Goal: Information Seeking & Learning: Learn about a topic

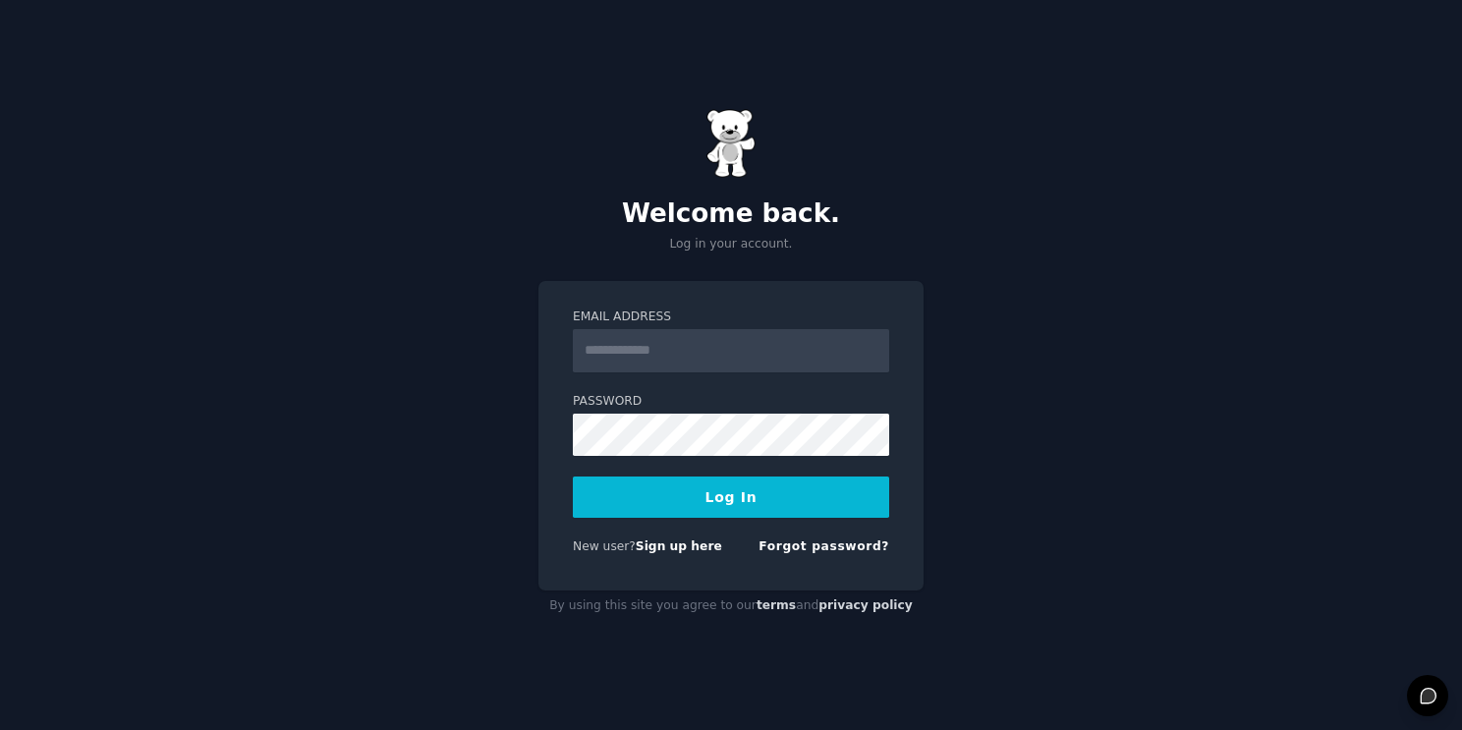
click at [640, 361] on input "Email Address" at bounding box center [731, 350] width 316 height 43
type input "**********"
click at [573, 477] on button "Log In" at bounding box center [731, 497] width 316 height 41
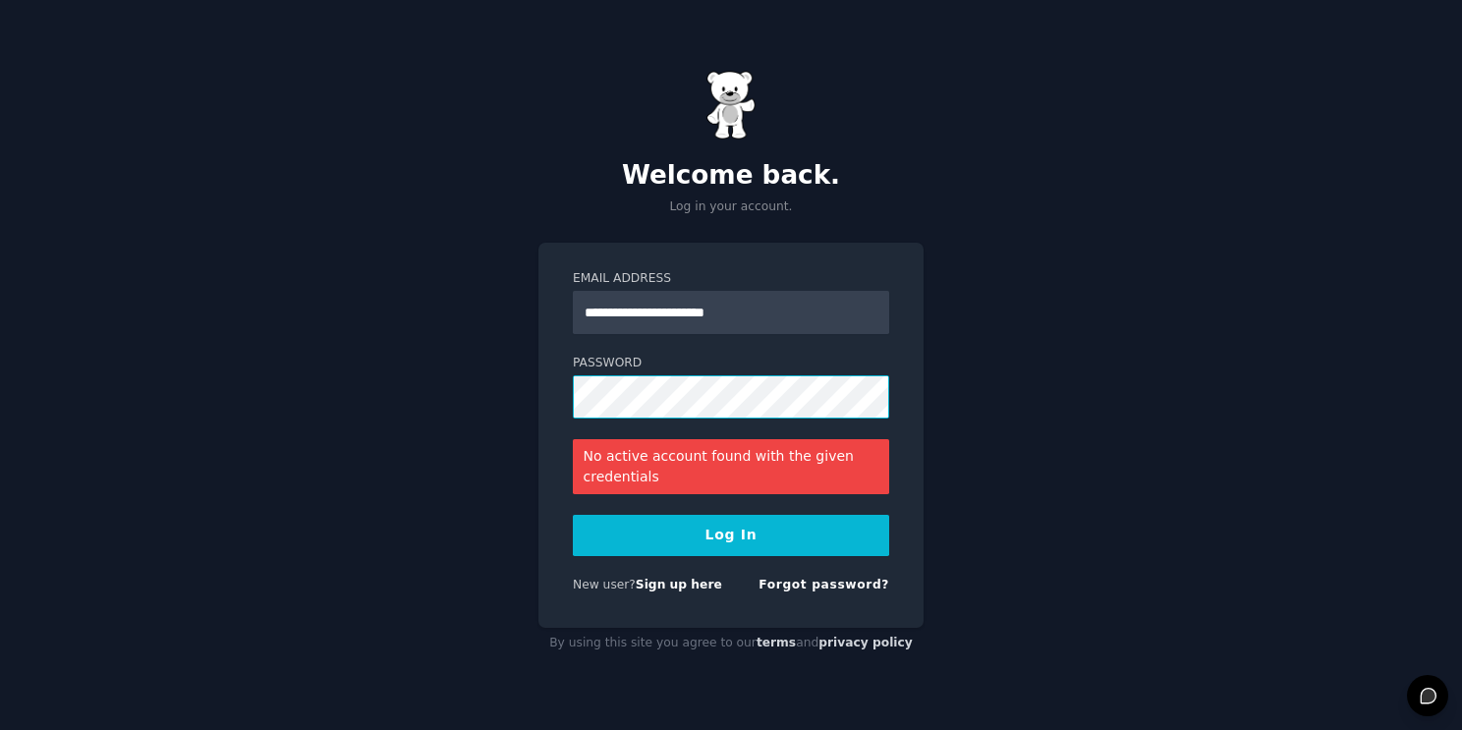
click at [573, 515] on button "Log In" at bounding box center [731, 535] width 316 height 41
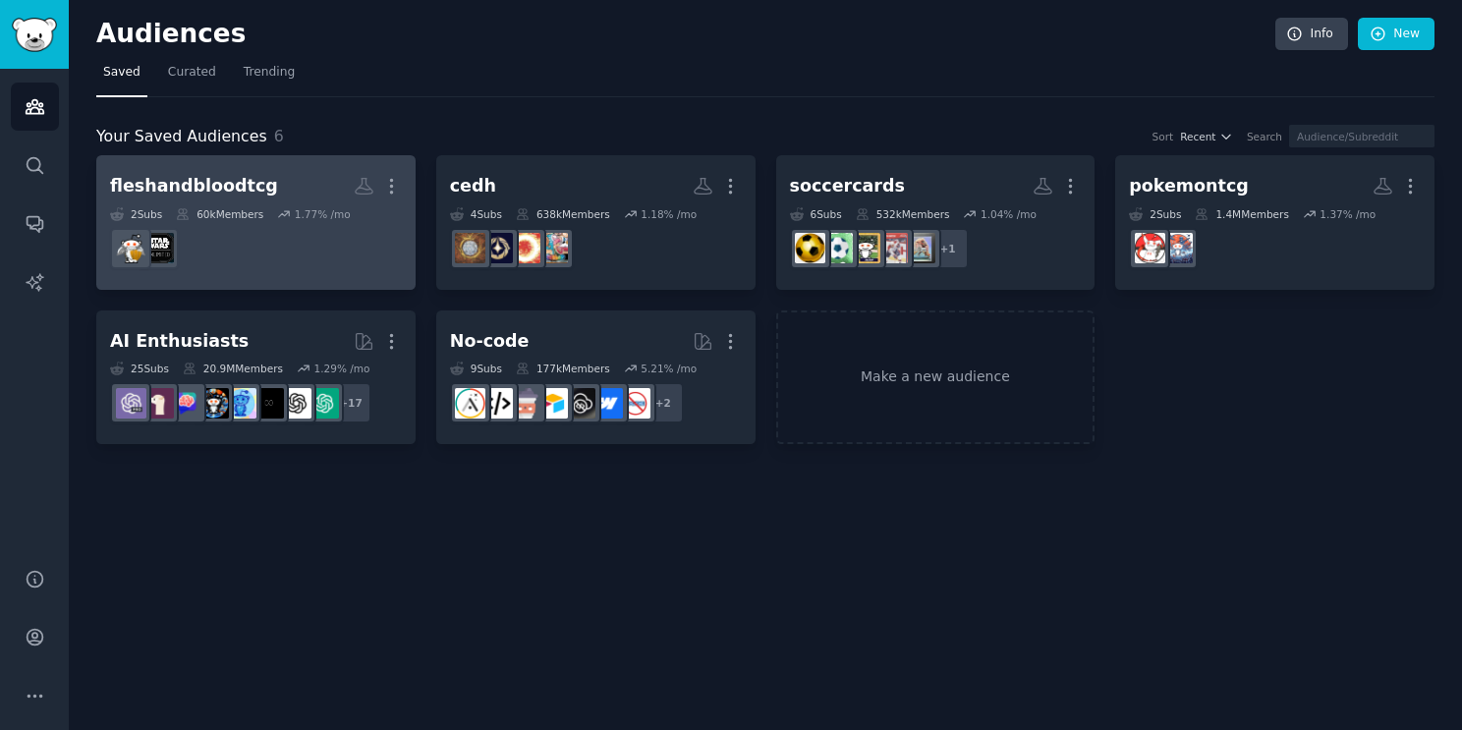
click at [239, 240] on dd at bounding box center [256, 248] width 292 height 55
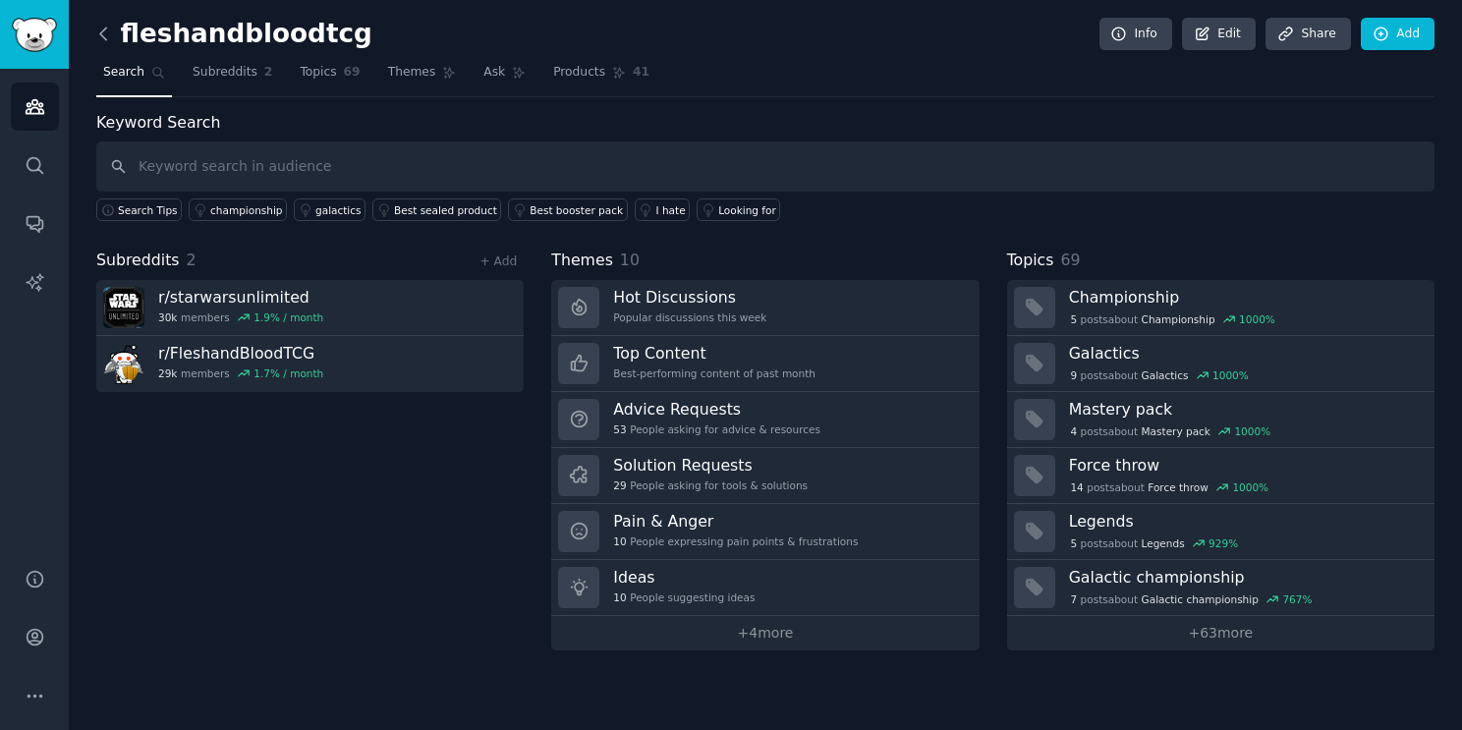
click at [97, 29] on icon at bounding box center [103, 34] width 21 height 21
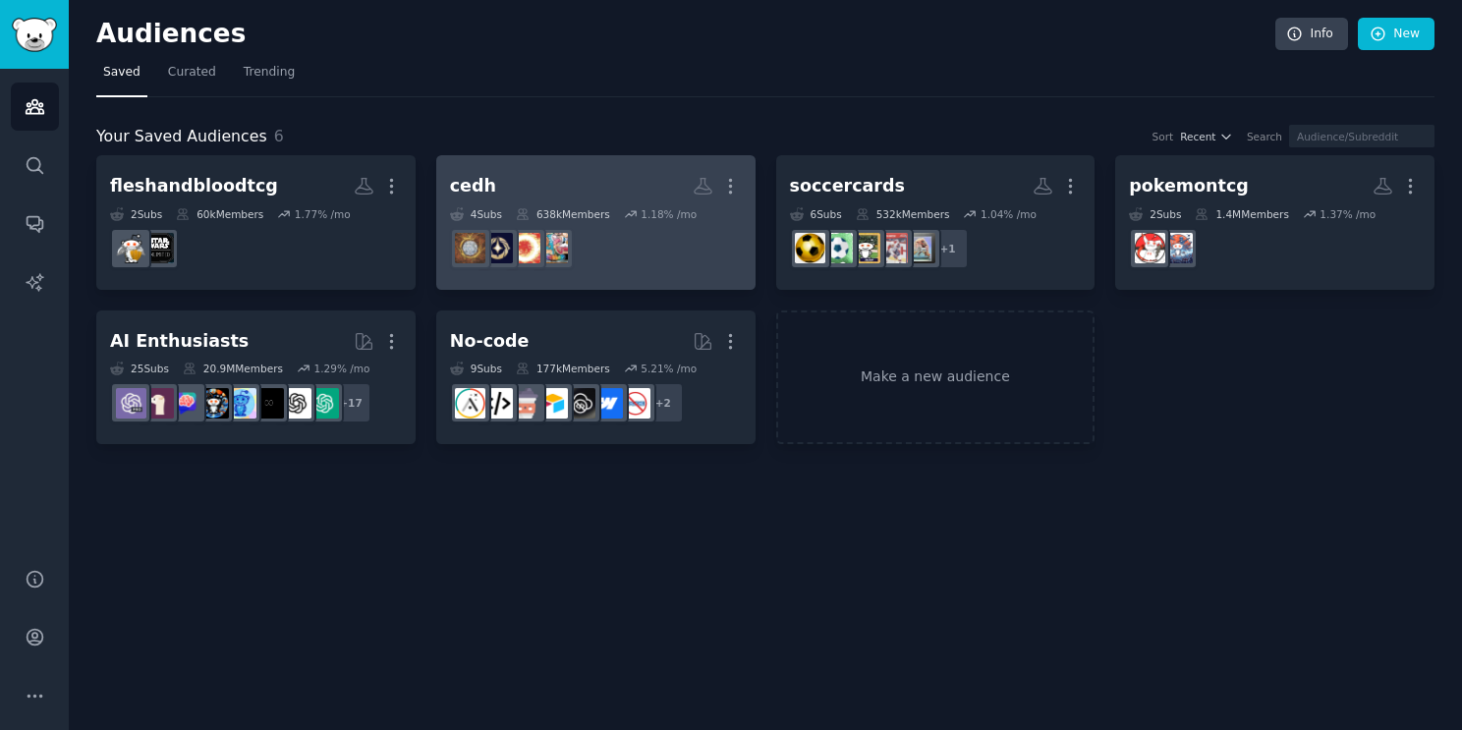
click at [517, 196] on h2 "cedh More" at bounding box center [596, 186] width 292 height 34
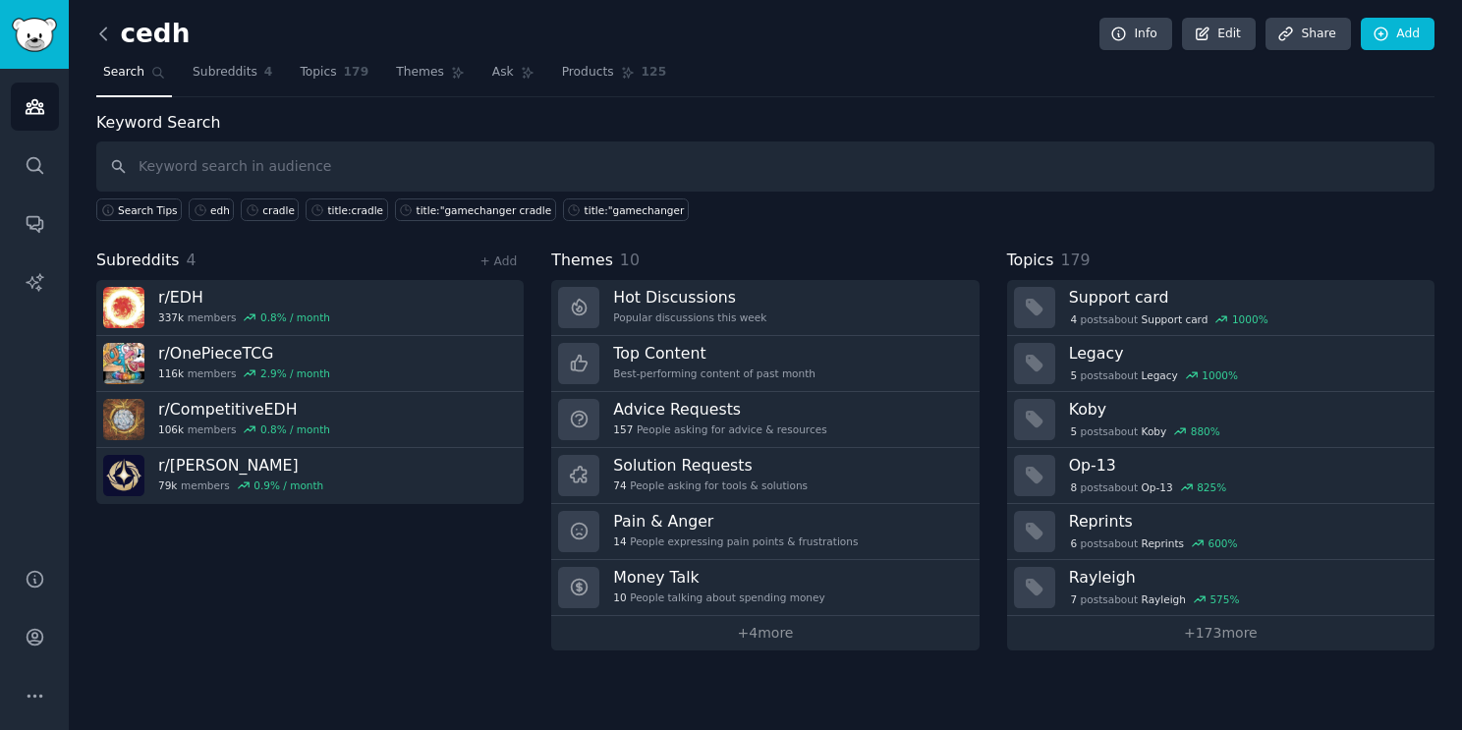
click at [100, 37] on icon at bounding box center [103, 34] width 21 height 21
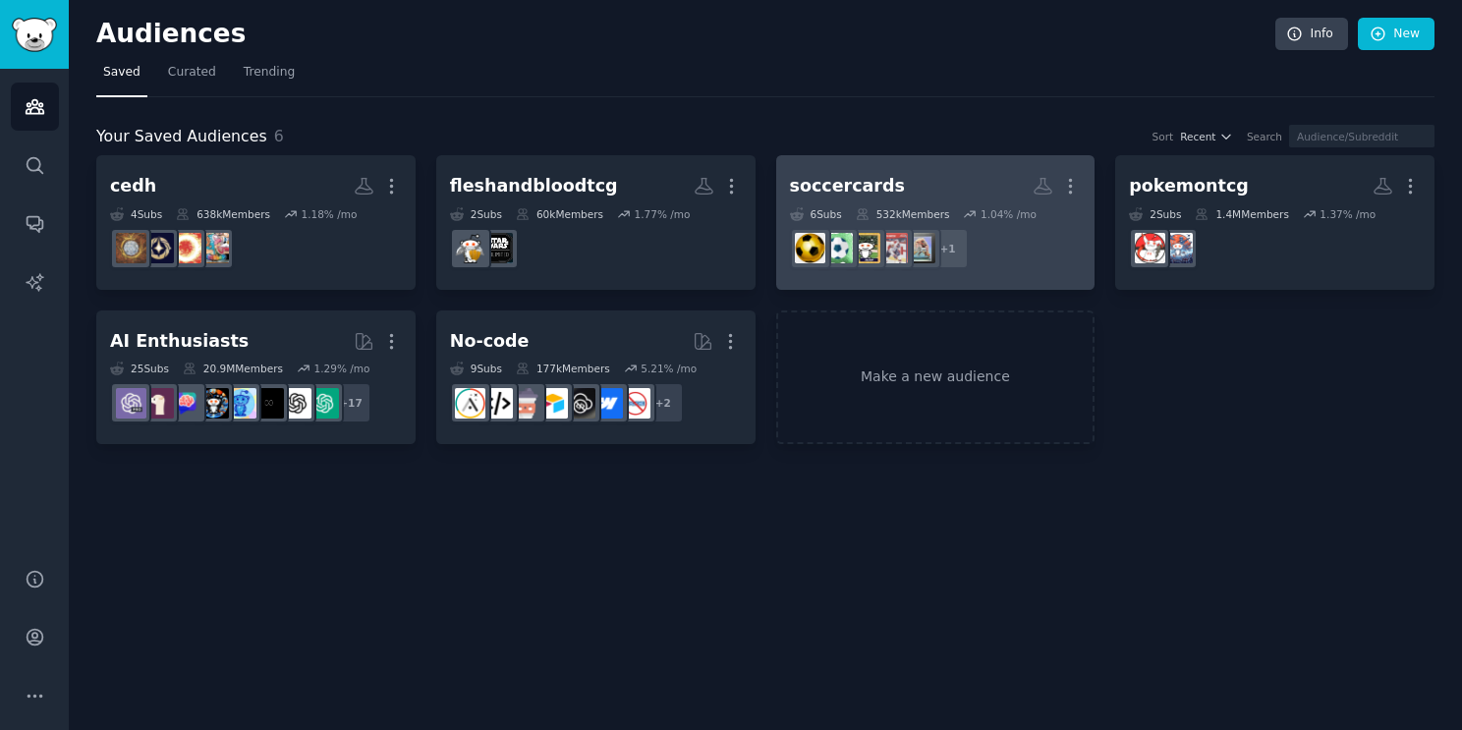
click at [917, 209] on div "532k Members" at bounding box center [903, 214] width 94 height 14
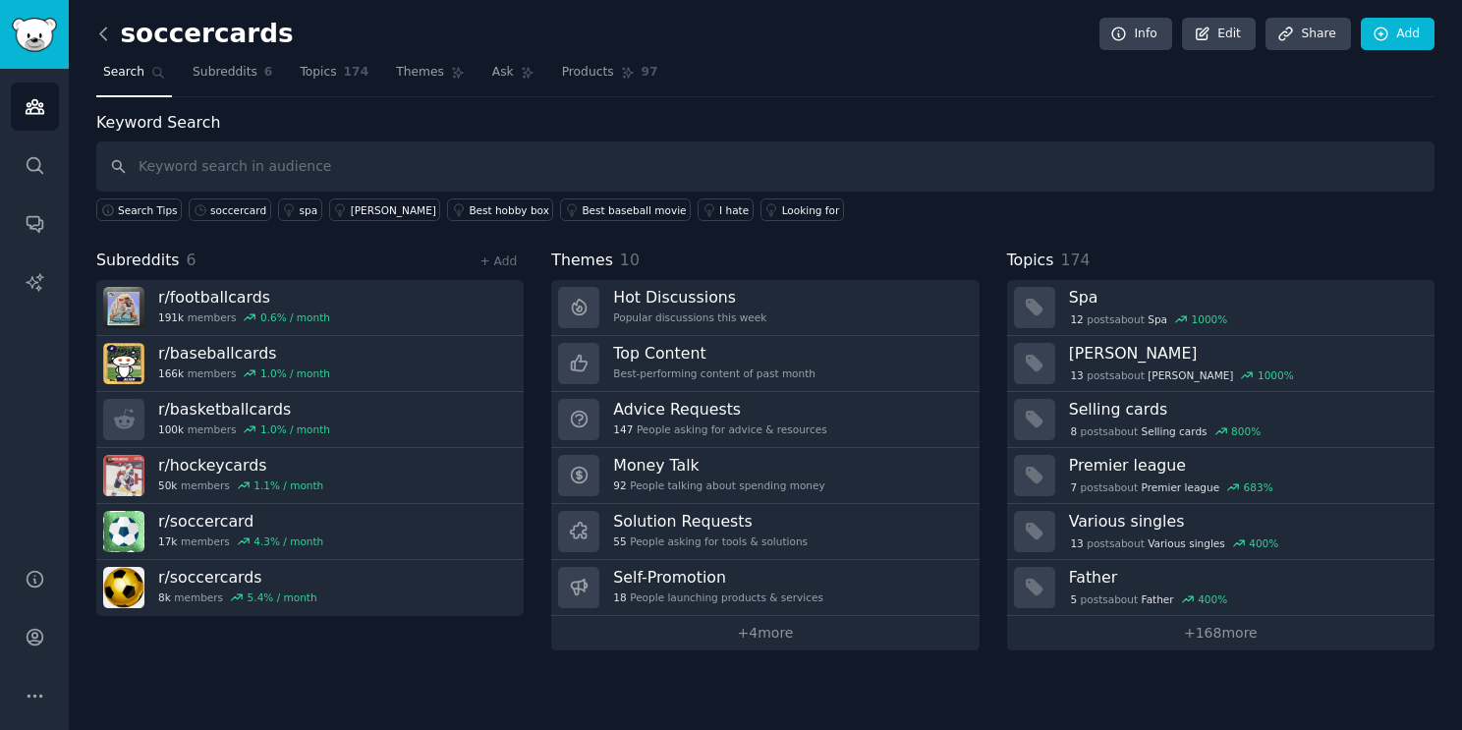
click at [106, 28] on icon at bounding box center [103, 34] width 21 height 21
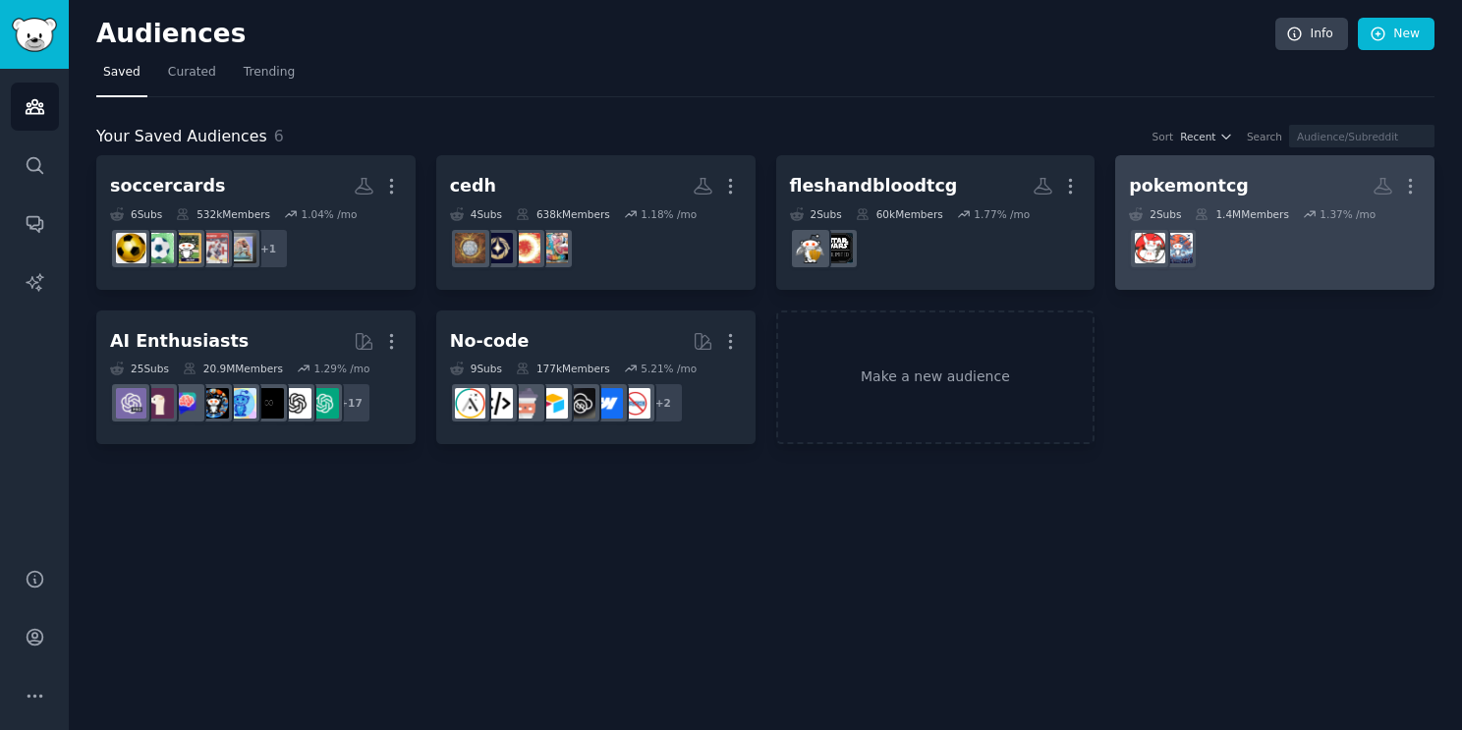
click at [1296, 257] on dd "r/AI_Agents" at bounding box center [1275, 248] width 292 height 55
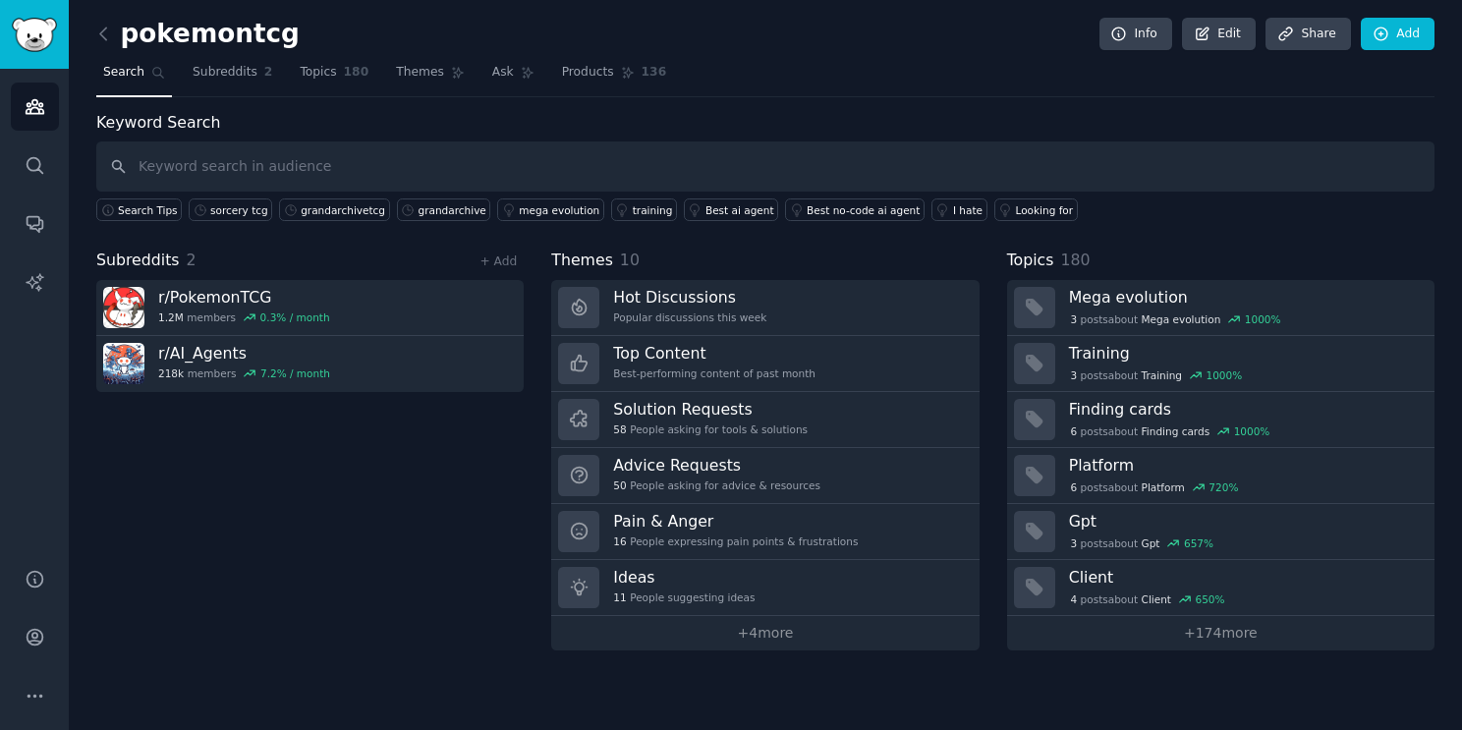
click at [107, 21] on link at bounding box center [108, 34] width 25 height 31
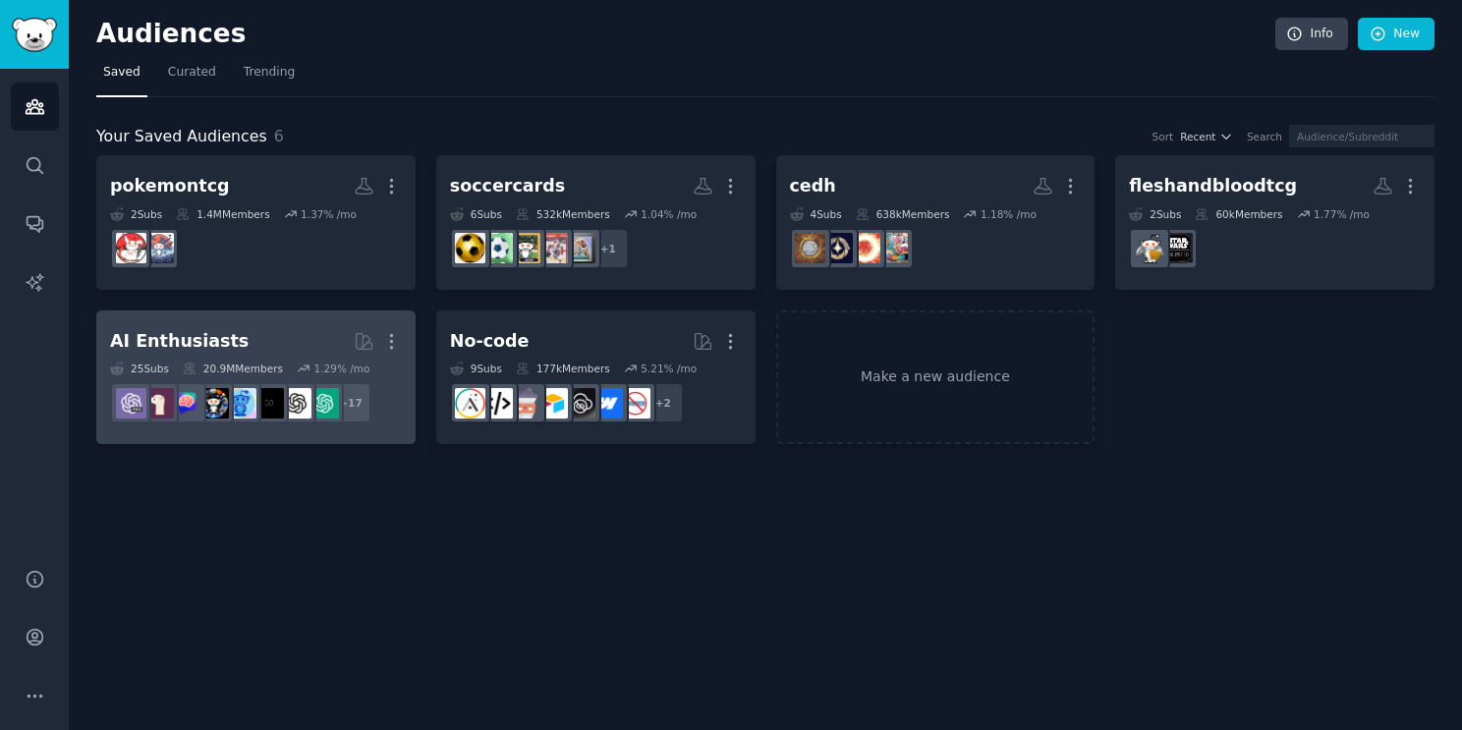
click at [298, 358] on div "AI Enthusiasts More 25 Sub s 20.9M Members 1.29 % /mo + 17" at bounding box center [256, 377] width 292 height 107
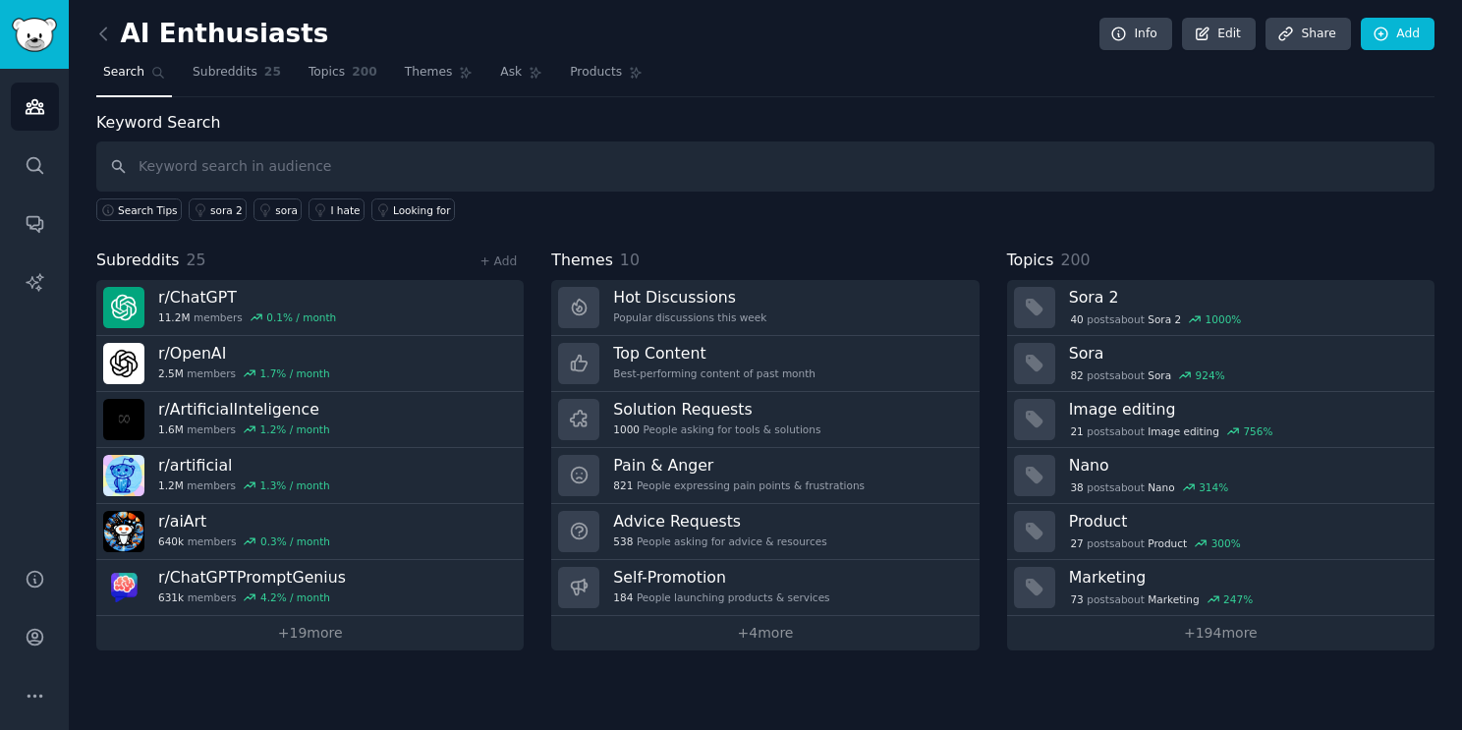
click at [100, 46] on link at bounding box center [108, 34] width 25 height 31
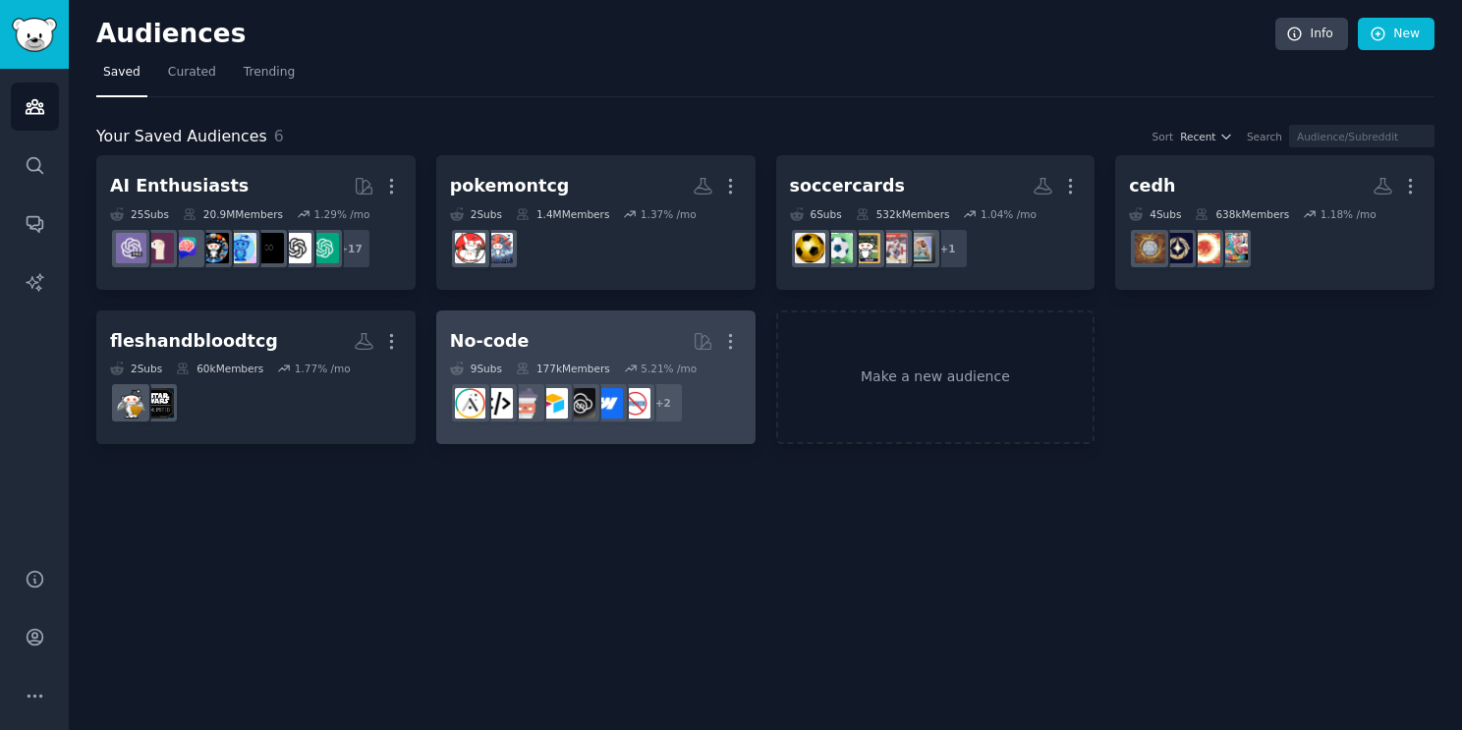
click at [597, 362] on div "177k Members" at bounding box center [563, 369] width 94 height 14
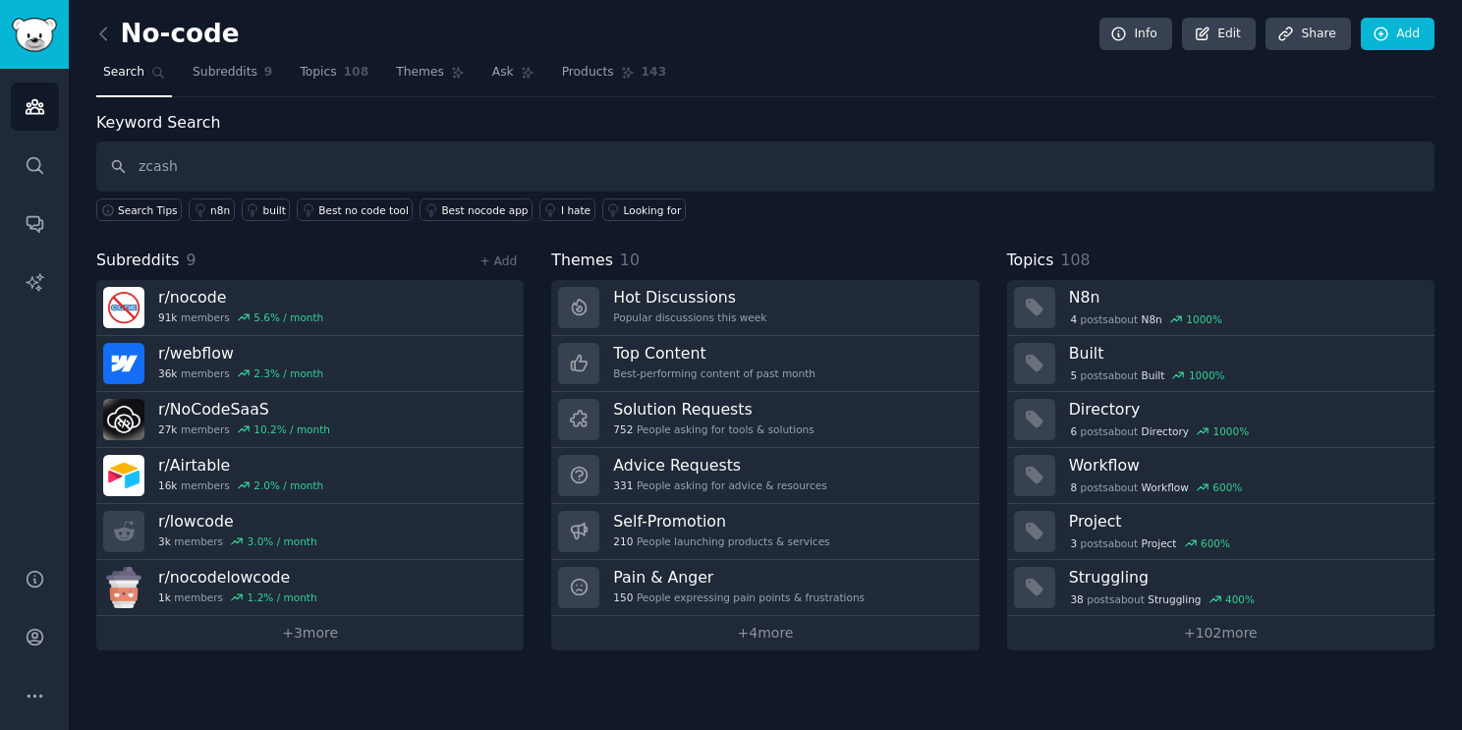
type input "zcash"
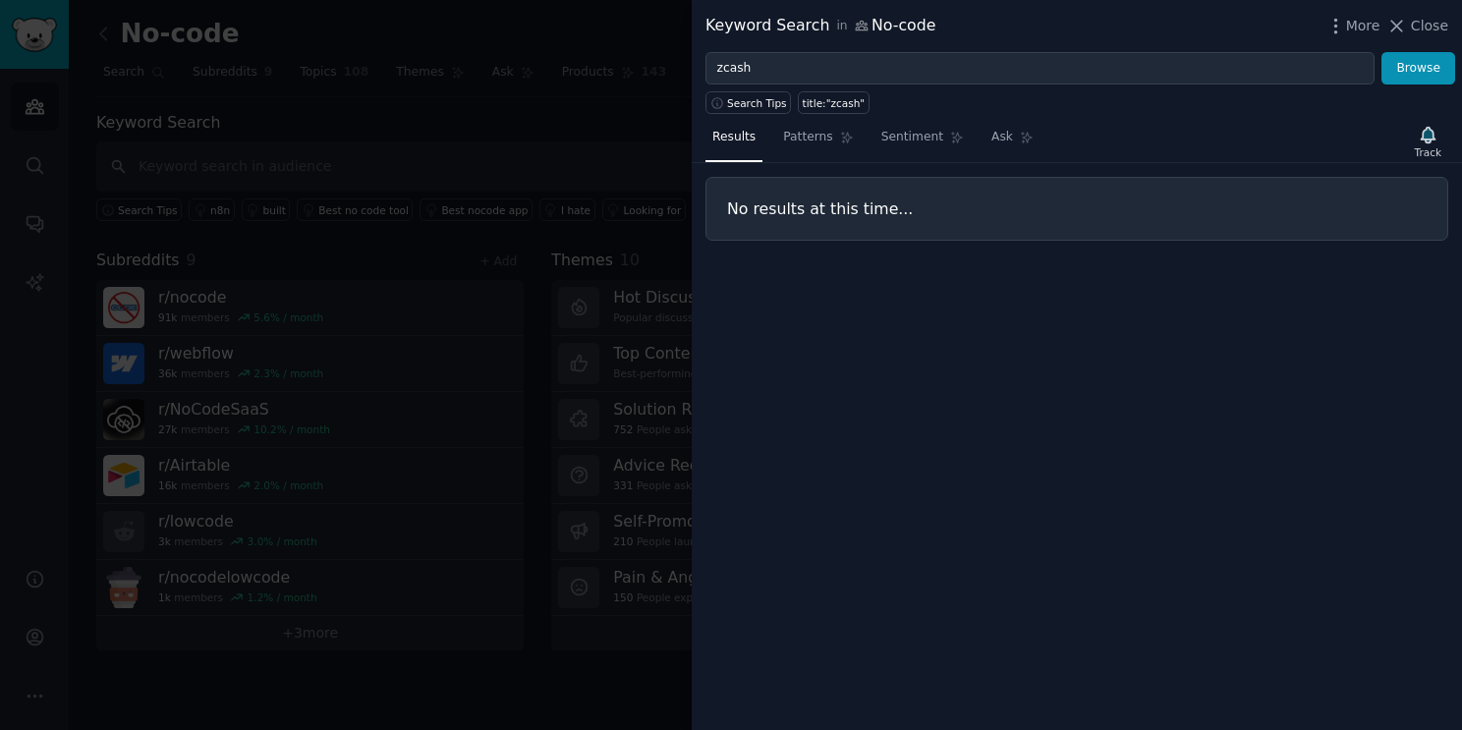
click at [371, 99] on div at bounding box center [731, 365] width 1462 height 730
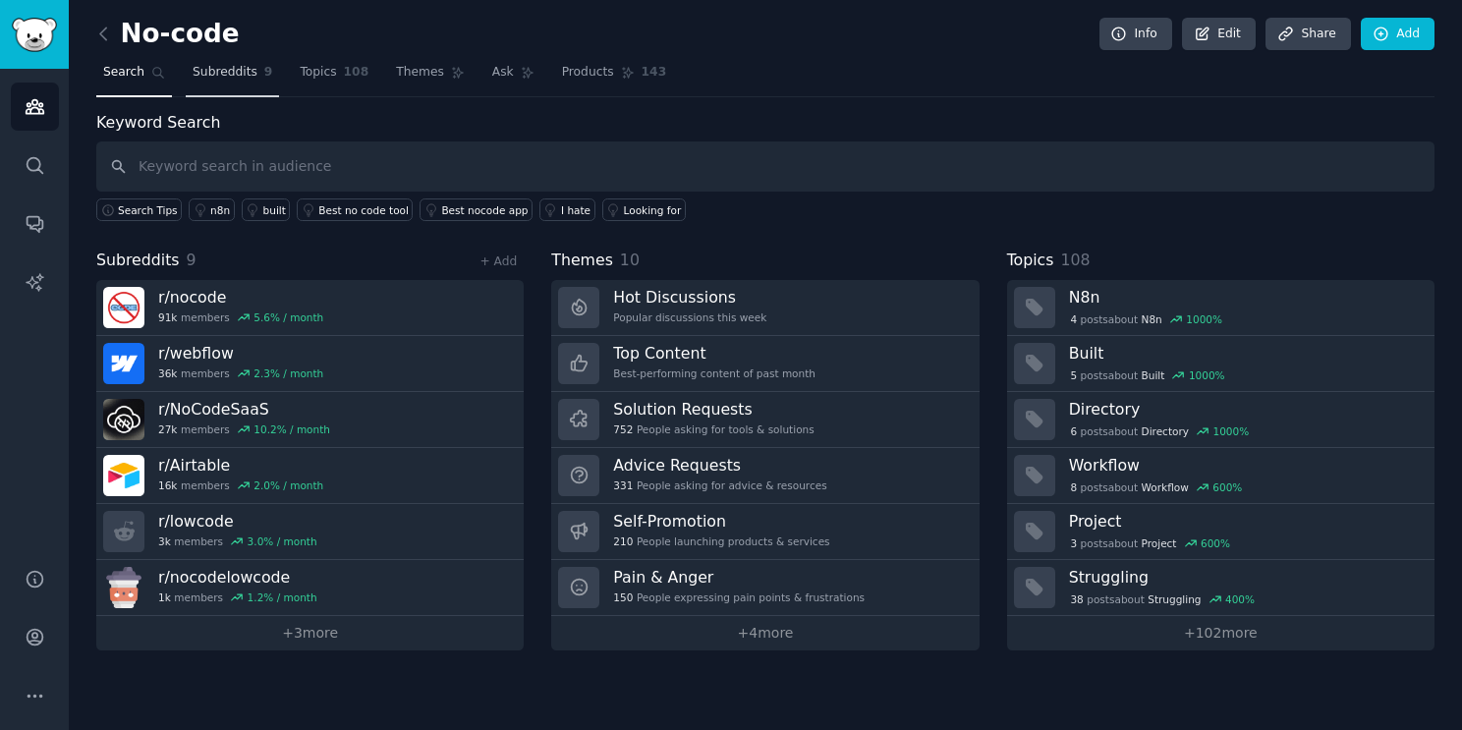
click at [197, 71] on span "Subreddits" at bounding box center [225, 73] width 65 height 18
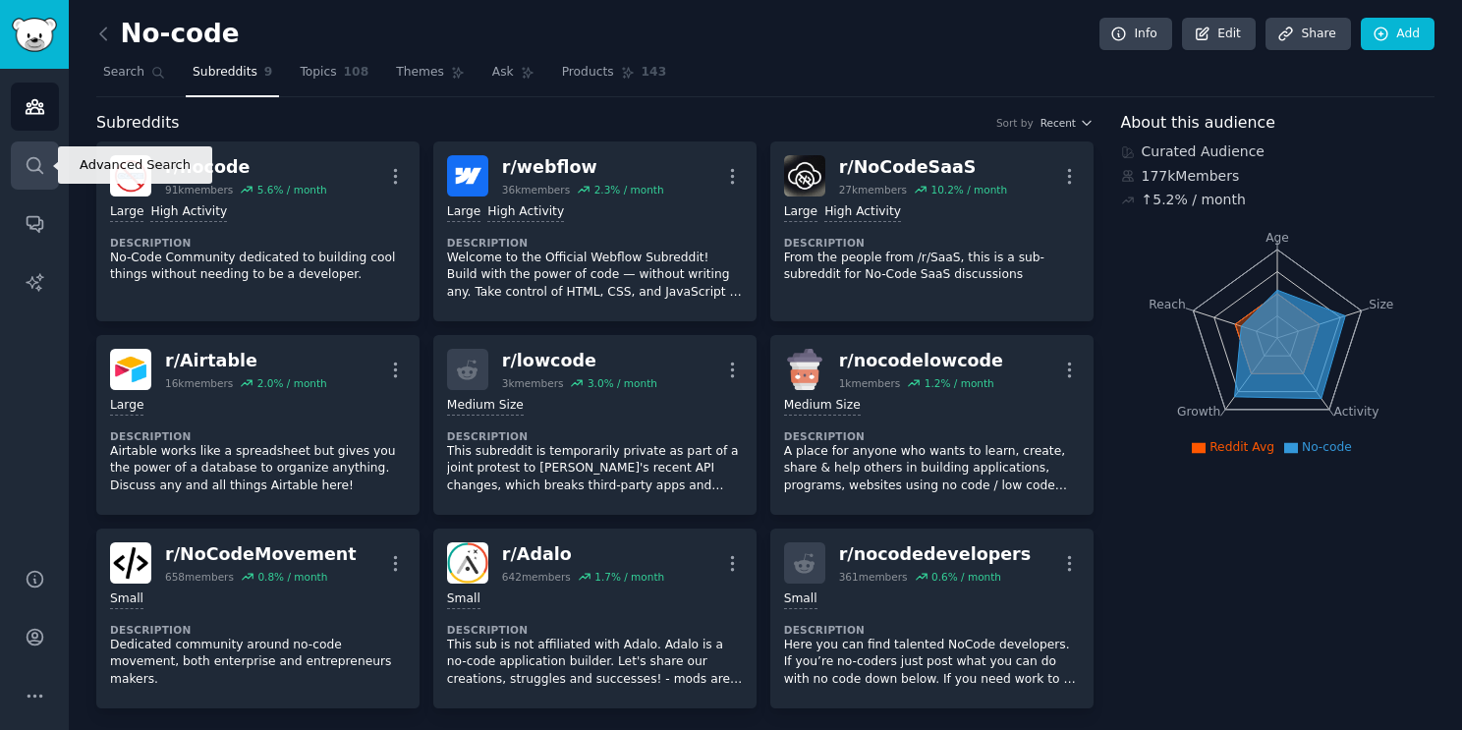
click at [41, 146] on link "Search" at bounding box center [35, 166] width 48 height 48
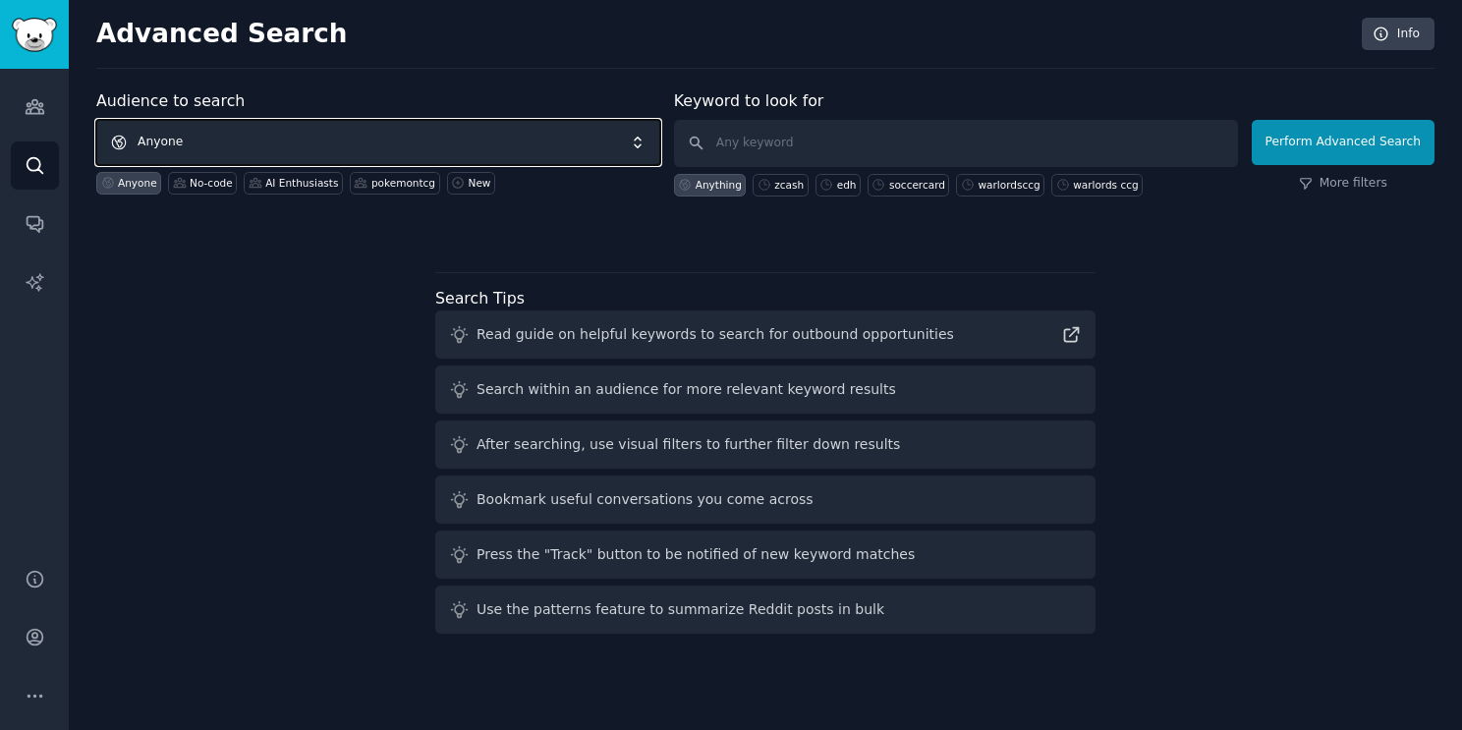
click at [254, 149] on span "Anyone" at bounding box center [378, 142] width 564 height 45
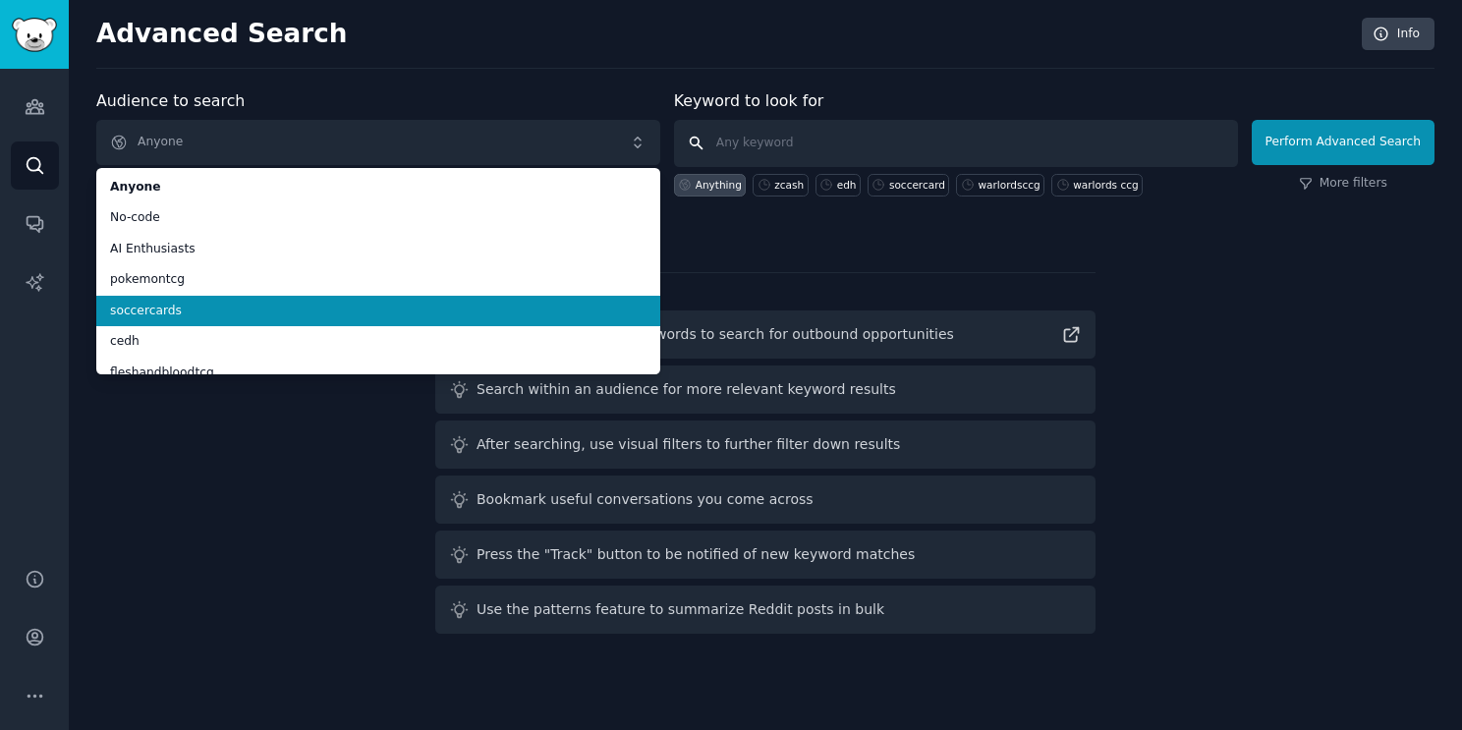
click at [877, 143] on input "text" at bounding box center [956, 143] width 564 height 47
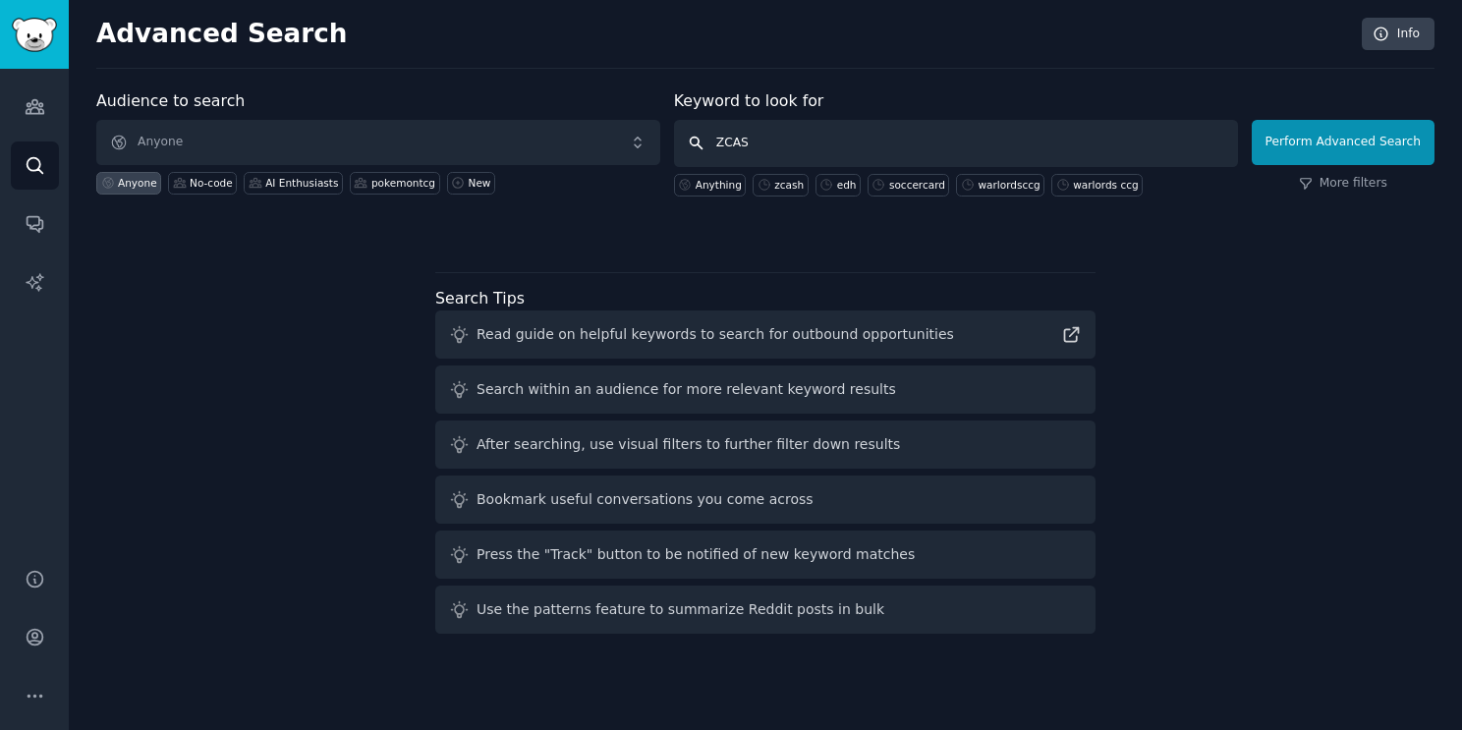
type input "ZCASH"
click button "Perform Advanced Search" at bounding box center [1343, 142] width 183 height 45
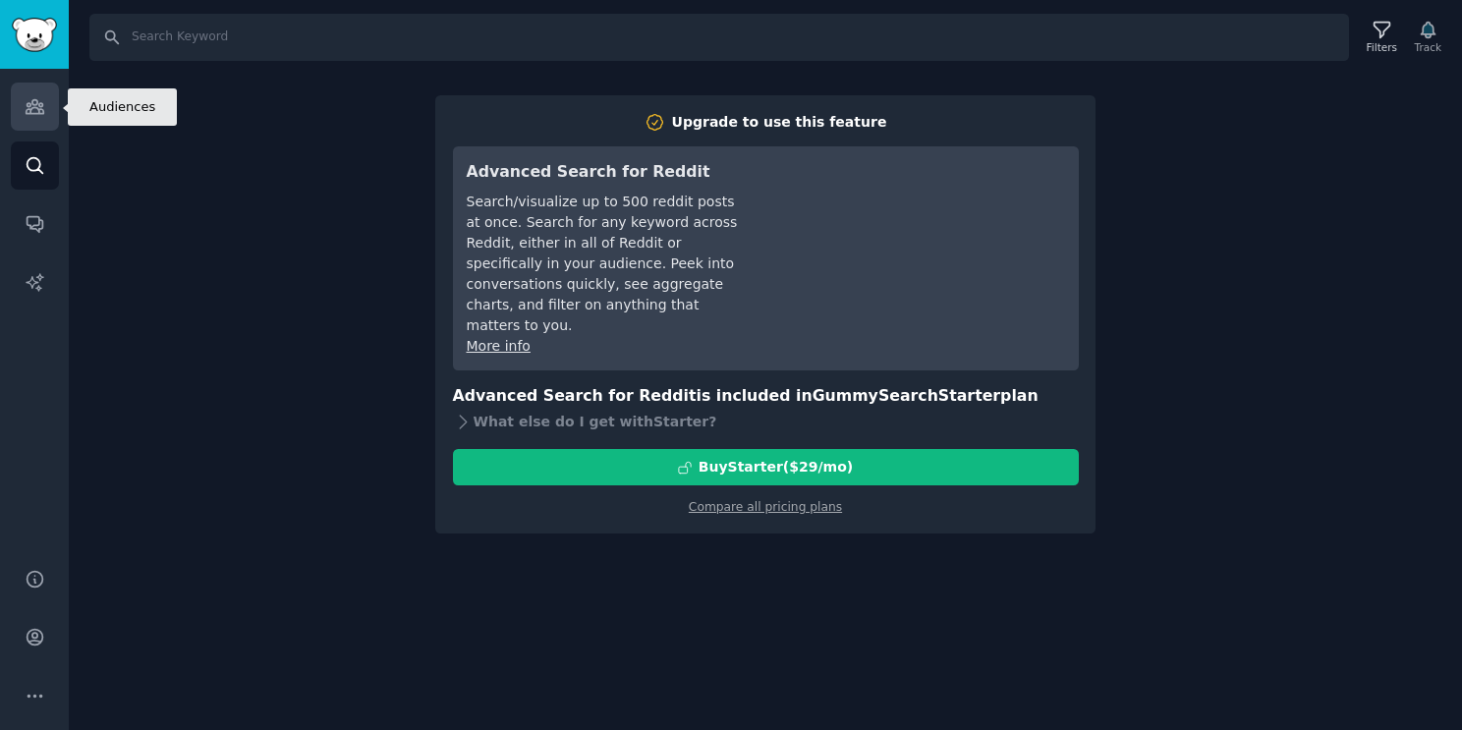
click at [26, 107] on icon "Sidebar" at bounding box center [35, 106] width 21 height 21
